Goal: Task Accomplishment & Management: Manage account settings

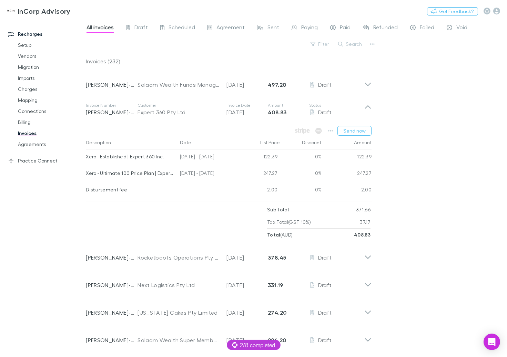
scroll to position [1, 0]
click at [100, 10] on button "Switch company" at bounding box center [100, 11] width 45 height 8
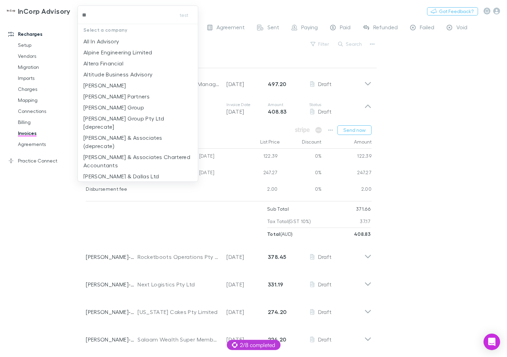
type input "***"
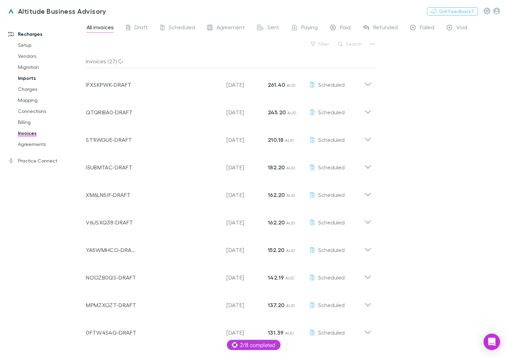
click at [29, 77] on link "Imports" at bounding box center [47, 78] width 73 height 11
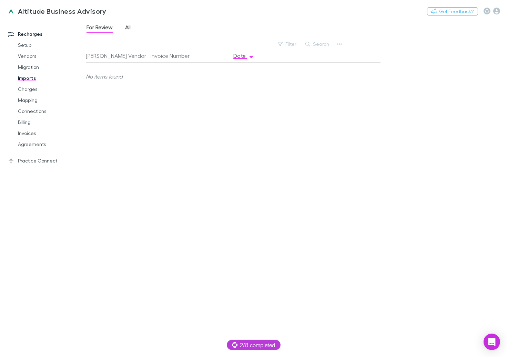
click at [129, 30] on span "All" at bounding box center [128, 28] width 6 height 9
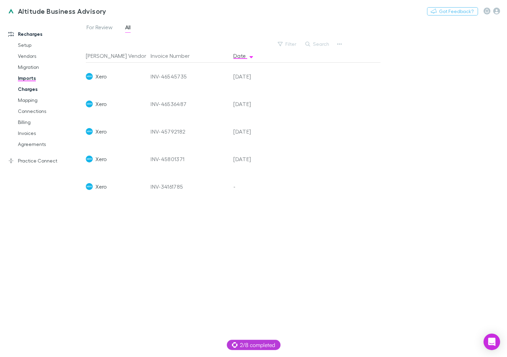
click at [27, 87] on link "Charges" at bounding box center [47, 89] width 73 height 11
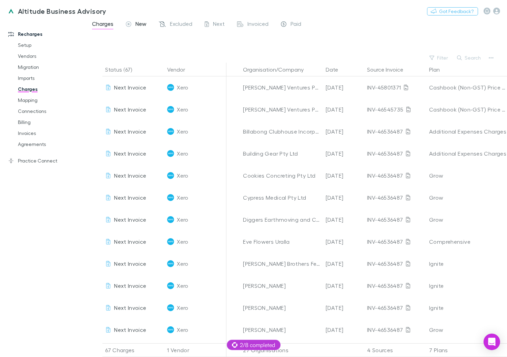
click at [144, 22] on span "New" at bounding box center [140, 24] width 11 height 9
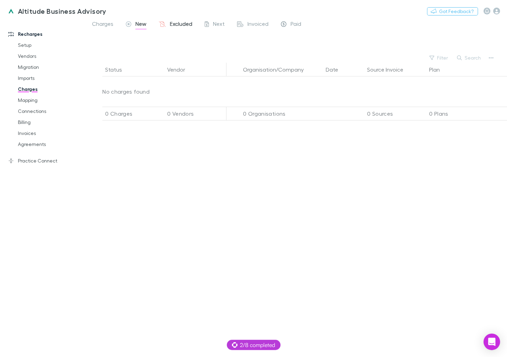
click at [180, 22] on span "Excluded" at bounding box center [181, 24] width 22 height 9
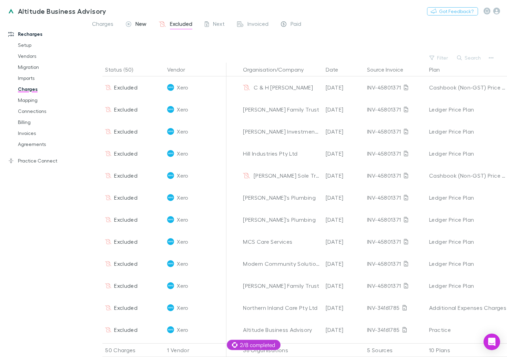
click at [144, 22] on span "New" at bounding box center [140, 24] width 11 height 9
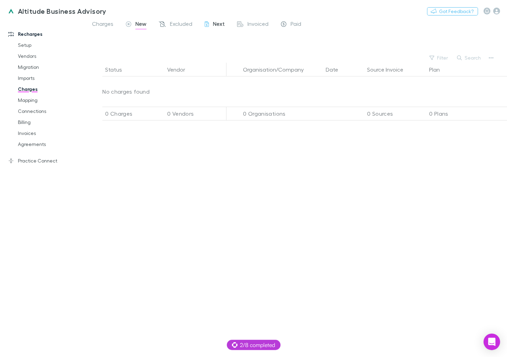
click at [217, 21] on span "Next" at bounding box center [219, 24] width 12 height 9
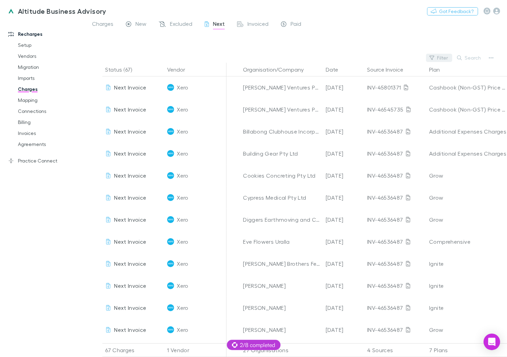
click at [444, 57] on button "Filter" at bounding box center [439, 58] width 26 height 8
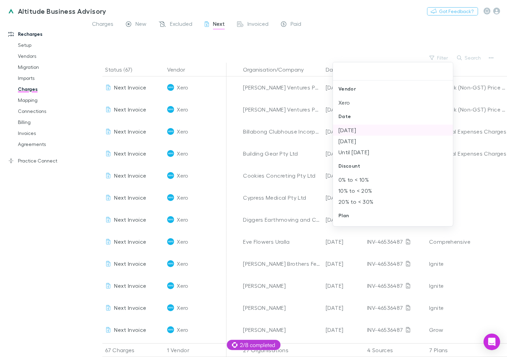
click at [352, 130] on li "Sep 2025" at bounding box center [393, 130] width 120 height 11
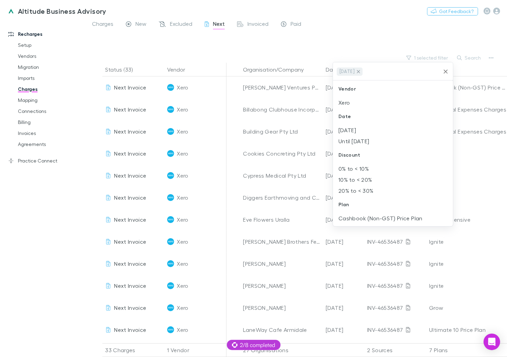
click at [361, 69] on icon at bounding box center [359, 72] width 6 height 6
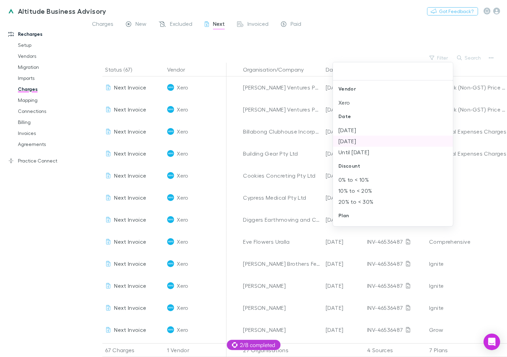
click at [352, 139] on li "Aug 2025" at bounding box center [393, 141] width 120 height 11
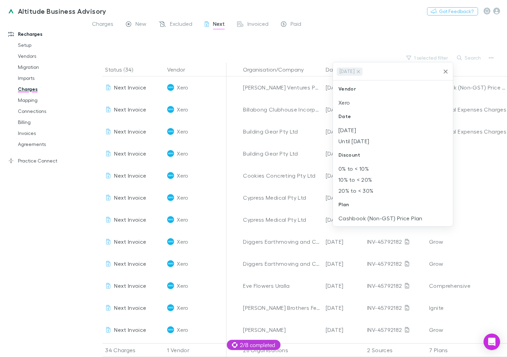
click at [285, 50] on div at bounding box center [253, 178] width 507 height 357
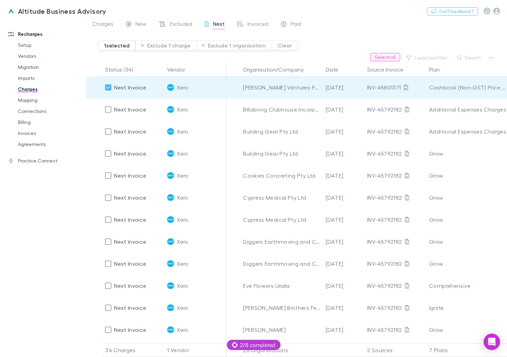
click at [383, 60] on button "Select all" at bounding box center [385, 57] width 30 height 8
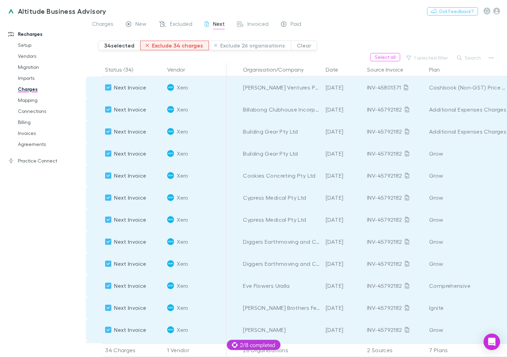
click at [159, 45] on button "Exclude 34 charges" at bounding box center [174, 46] width 69 height 10
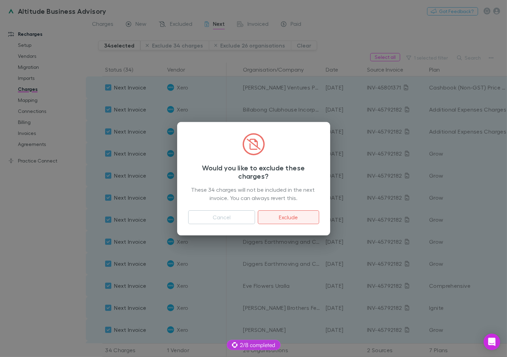
click at [300, 222] on button "Exclude" at bounding box center [288, 218] width 61 height 14
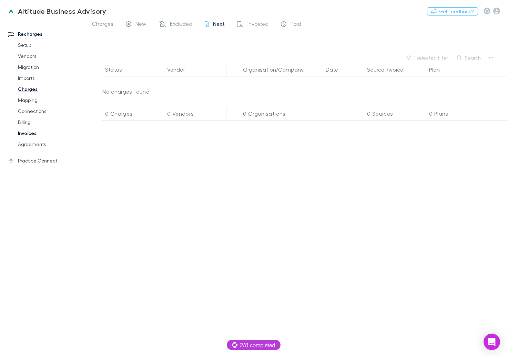
click at [18, 136] on link "Invoices" at bounding box center [47, 133] width 73 height 11
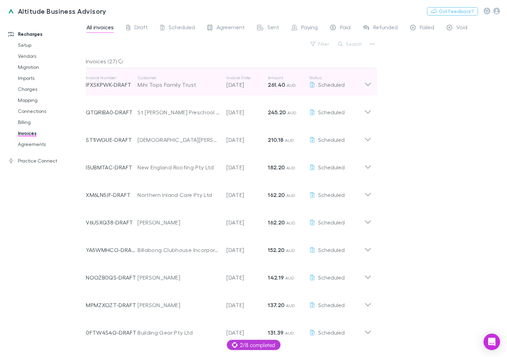
click at [173, 89] on div "Invoice Number IFXSKPWK-DRAFT Customer Mihi Tops Family Trust Invoice Date 01 O…" at bounding box center [225, 82] width 279 height 25
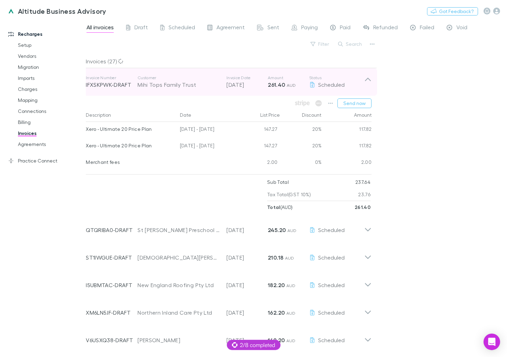
click at [173, 89] on div "Invoice Number IFXSKPWK-DRAFT Customer Mihi Tops Family Trust Invoice Date 01 O…" at bounding box center [225, 82] width 279 height 25
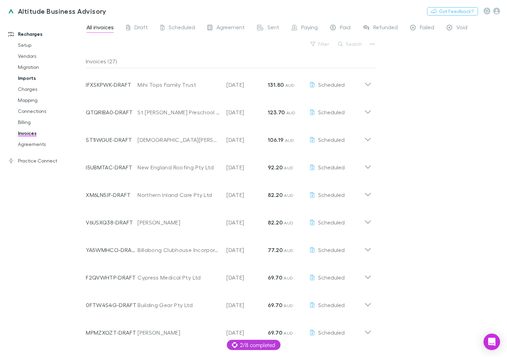
click at [31, 79] on link "Imports" at bounding box center [47, 78] width 73 height 11
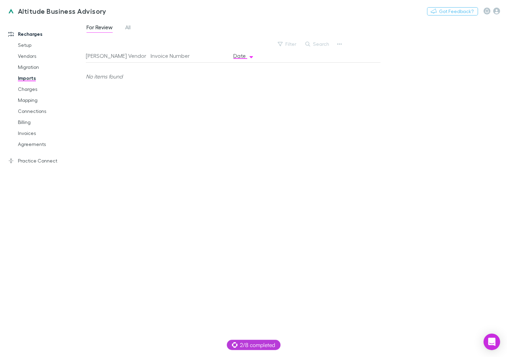
click at [124, 26] on div "For Review All" at bounding box center [111, 28] width 51 height 11
click at [128, 26] on span "All" at bounding box center [128, 28] width 6 height 9
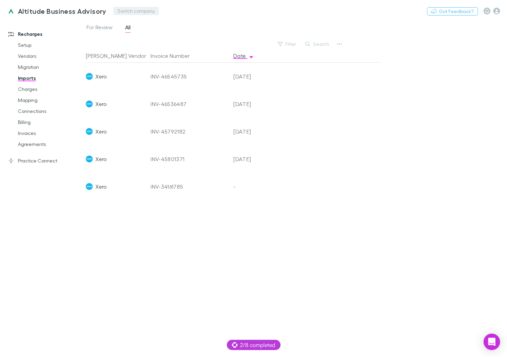
click at [122, 10] on button "Switch company" at bounding box center [135, 11] width 45 height 8
type input "*****"
click at [164, 42] on p "Emerald Business Advisers Limited" at bounding box center [162, 41] width 90 height 8
click at [28, 131] on link "Invoices" at bounding box center [47, 133] width 73 height 11
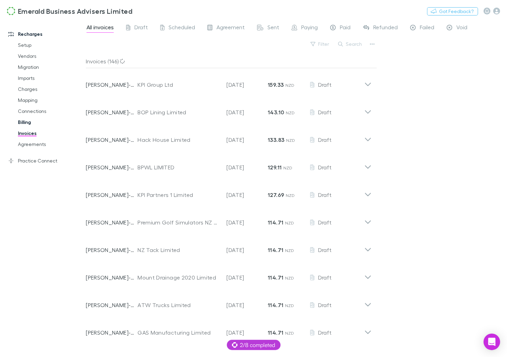
click at [31, 120] on link "Billing" at bounding box center [47, 122] width 73 height 11
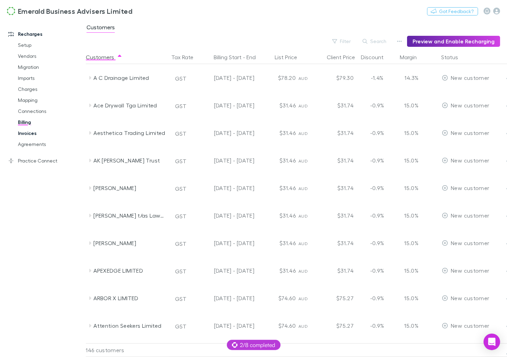
click at [32, 134] on link "Invoices" at bounding box center [47, 133] width 73 height 11
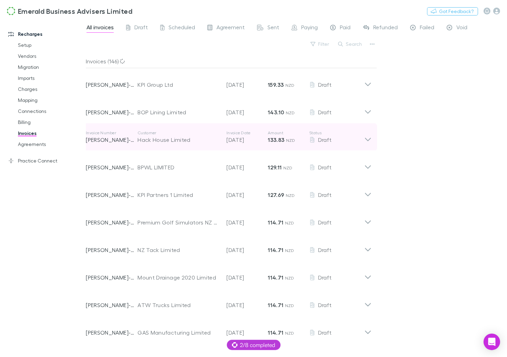
click at [267, 137] on p "09 Oct 2025" at bounding box center [246, 140] width 41 height 8
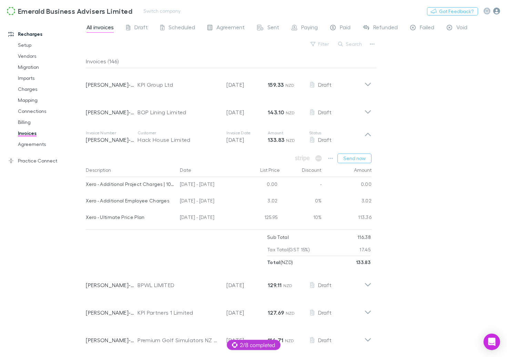
click at [500, 12] on icon "button" at bounding box center [496, 11] width 7 height 7
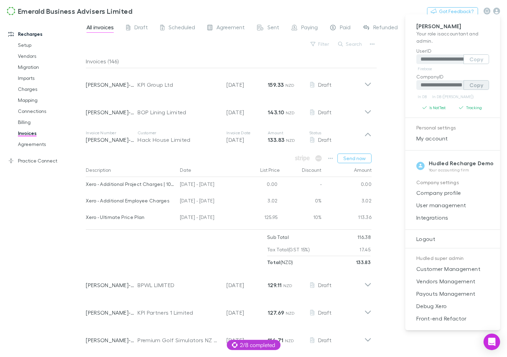
click at [474, 83] on button "Copy" at bounding box center [477, 85] width 26 height 10
click at [29, 124] on div at bounding box center [253, 178] width 507 height 357
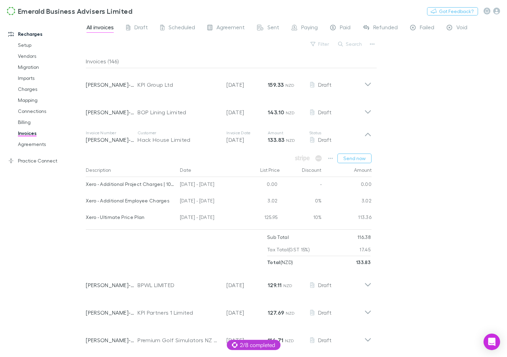
click at [29, 124] on div at bounding box center [253, 178] width 507 height 357
click at [29, 123] on link "Billing" at bounding box center [47, 122] width 73 height 11
